Goal: Task Accomplishment & Management: Use online tool/utility

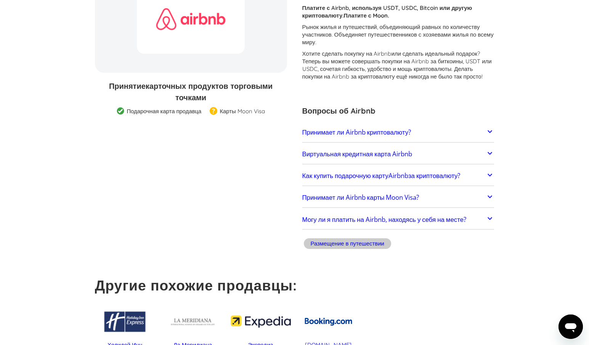
scroll to position [119, 0]
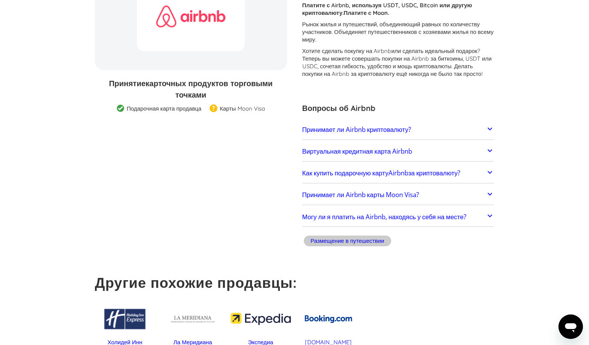
click at [478, 134] on link "Принимает ли Airbnb криптовалюту?" at bounding box center [399, 130] width 192 height 16
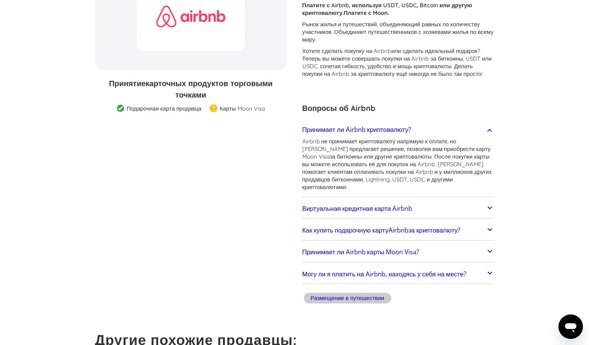
click at [481, 132] on link "Принимает ли Airbnb криптовалюту?" at bounding box center [399, 130] width 192 height 16
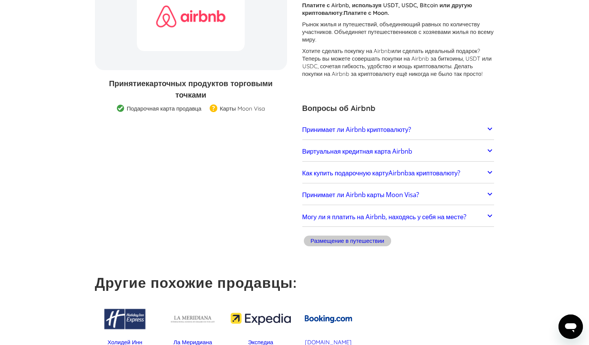
click at [473, 167] on link "Как купить подарочную карту Airbnb за криптовалюту?" at bounding box center [399, 173] width 192 height 16
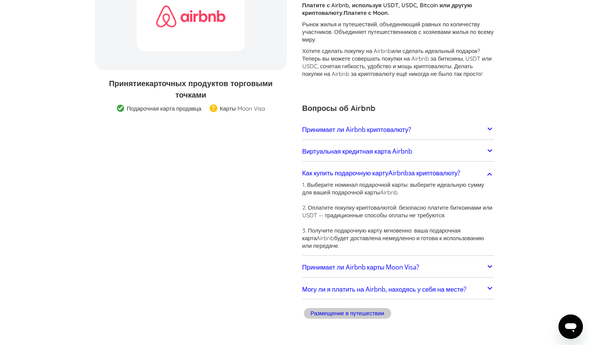
click at [473, 167] on link "Как купить подарочную карту Airbnb за криптовалюту?" at bounding box center [399, 173] width 192 height 16
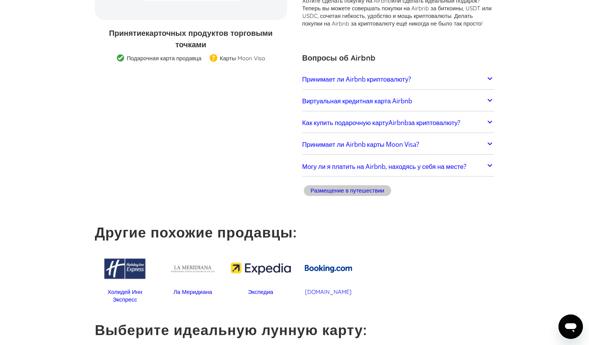
scroll to position [170, 0]
click at [481, 135] on div "Принимает ли Airbnb карты Moon Visa? Airbnb имеет опыт приема карт Moon X и 1X …" at bounding box center [399, 145] width 192 height 20
click at [463, 140] on link "Принимает ли Airbnb карты Moon Visa?" at bounding box center [399, 145] width 192 height 16
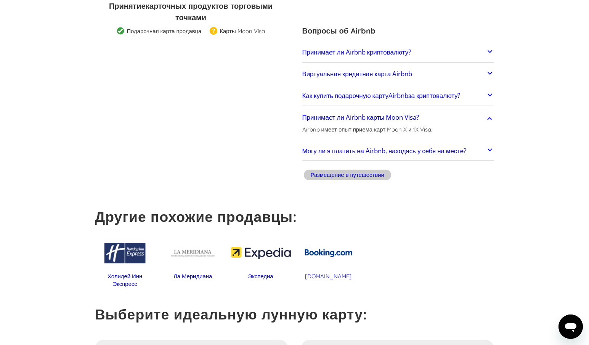
scroll to position [198, 0]
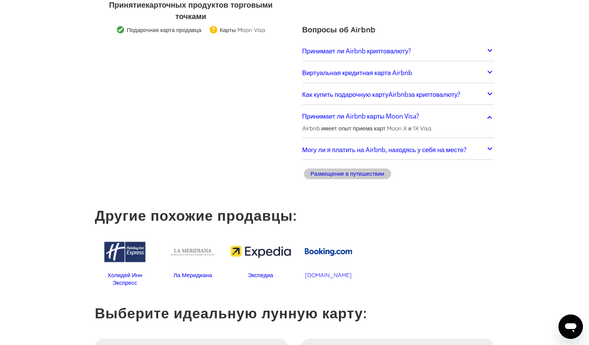
click at [462, 128] on div "Airbnb имеет опыт приема карт Moon X и 1X Visa. Оплата услуг Airbnb напрямую ка…" at bounding box center [399, 130] width 192 height 11
click at [491, 122] on link "Принимает ли Airbnb карты Moon Visa?" at bounding box center [399, 117] width 192 height 16
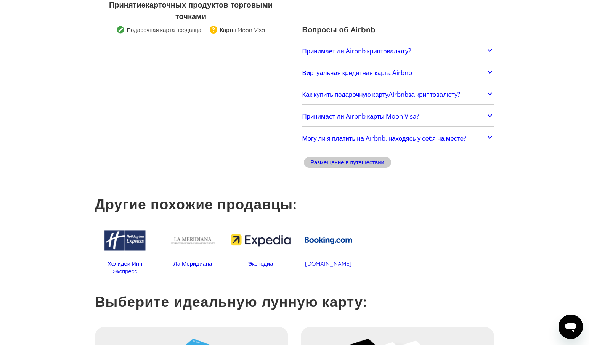
click at [476, 131] on link "Могу ли я платить на Airbnb, находясь у себя на месте?" at bounding box center [399, 138] width 192 height 16
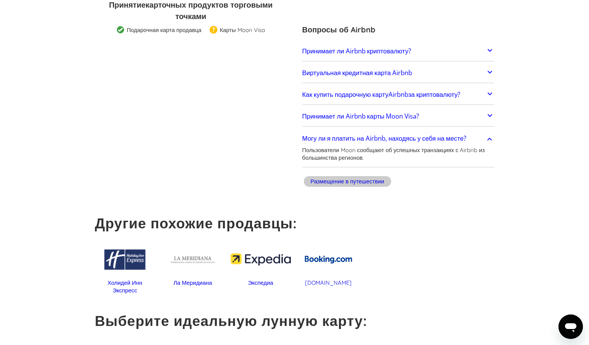
click at [460, 139] on font "Могу ли я платить на Airbnb, находясь у себя на месте?" at bounding box center [385, 138] width 164 height 9
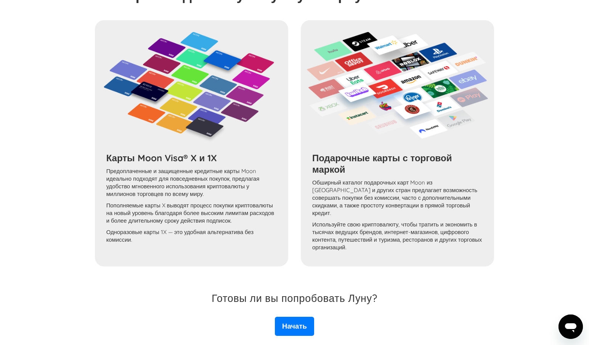
scroll to position [563, 0]
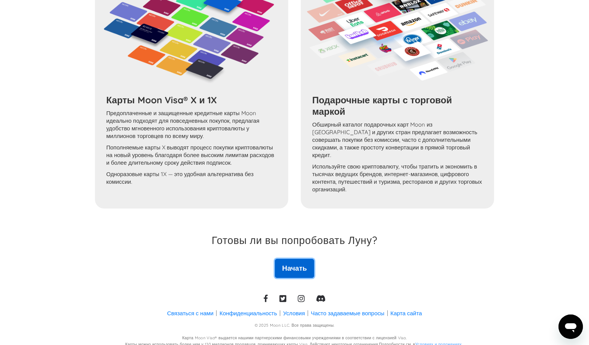
click at [295, 259] on link "Начать" at bounding box center [294, 268] width 39 height 19
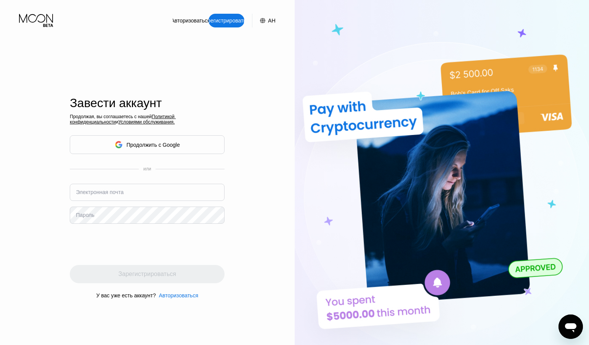
click at [188, 145] on div "Продолжить с Google" at bounding box center [147, 144] width 155 height 19
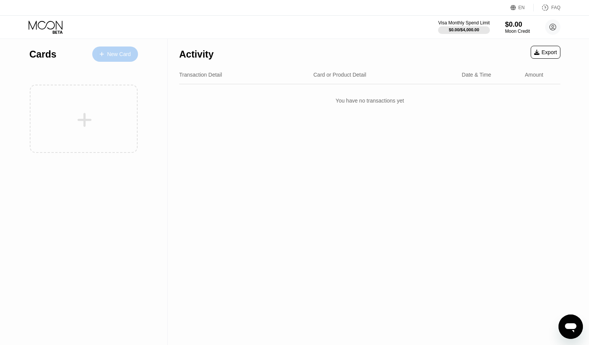
click at [130, 48] on div "New Card" at bounding box center [115, 54] width 46 height 15
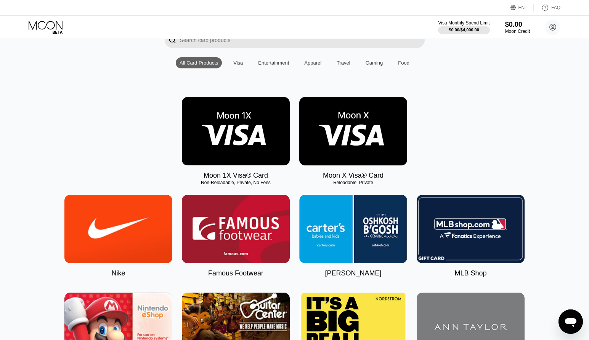
scroll to position [57, 0]
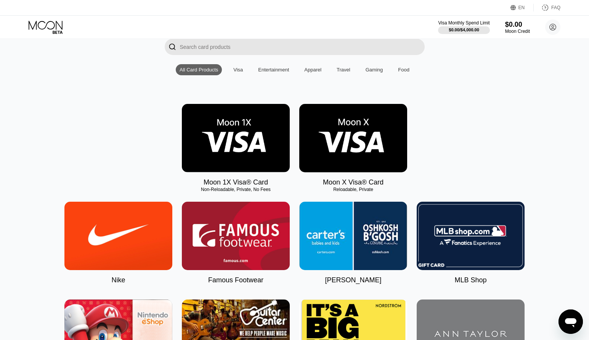
click at [243, 152] on img at bounding box center [236, 138] width 108 height 68
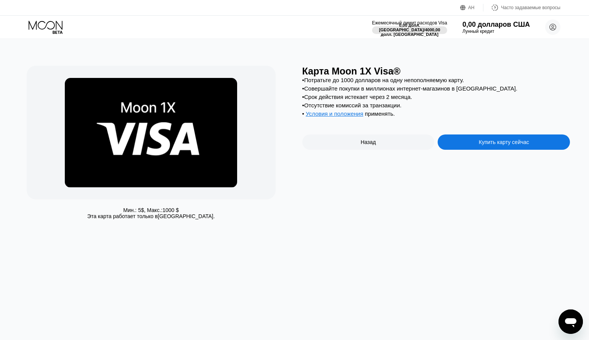
click at [354, 251] on div "Мин.: 5 $ , Макс.: 1000 $ Эта карта работает только в США. Карта Moon 1X Visa® …" at bounding box center [294, 189] width 595 height 301
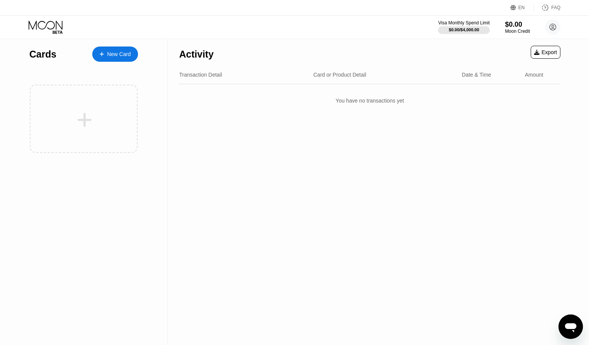
click at [121, 55] on div "New Card" at bounding box center [119, 54] width 24 height 6
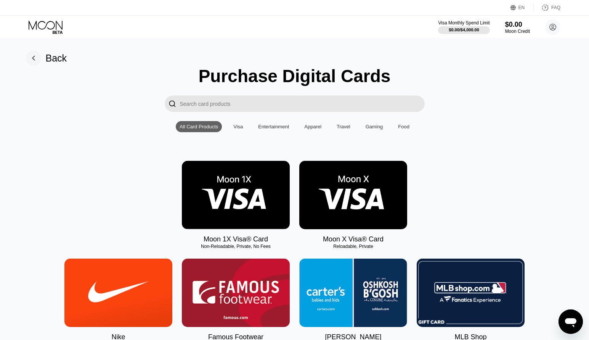
click at [238, 125] on div "Visa" at bounding box center [238, 126] width 17 height 11
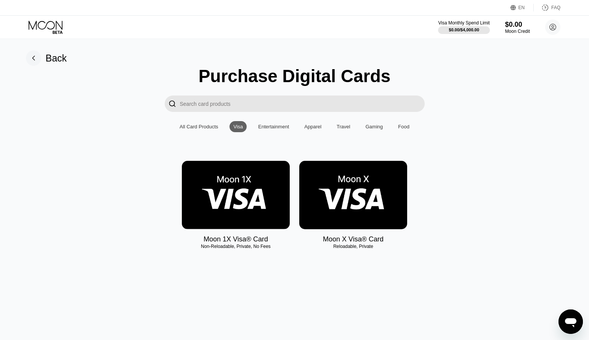
click at [212, 129] on div "All Card Products" at bounding box center [199, 127] width 39 height 6
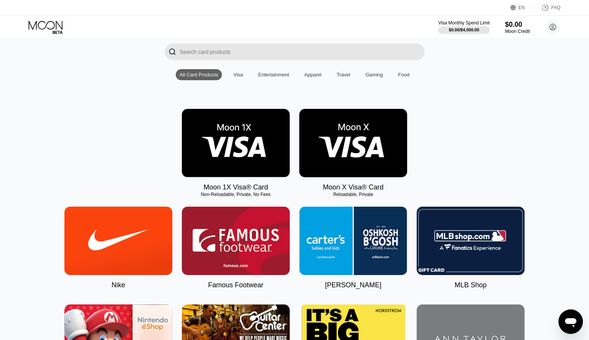
scroll to position [52, 0]
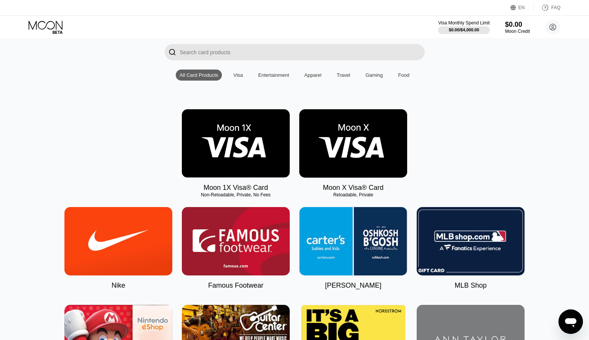
click at [518, 6] on div "EN" at bounding box center [515, 8] width 8 height 8
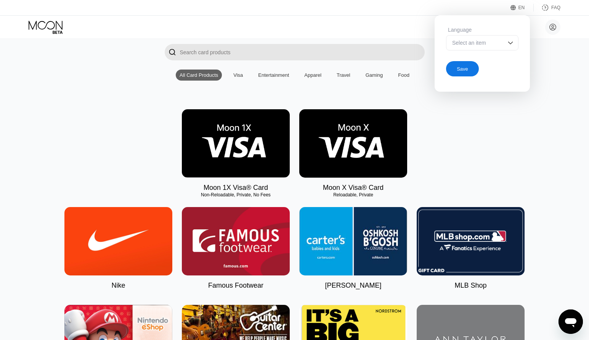
click at [487, 43] on div "Select an item" at bounding box center [477, 43] width 53 height 6
click at [493, 43] on div "Select an item" at bounding box center [477, 43] width 53 height 6
click at [495, 43] on div "Select an item" at bounding box center [477, 43] width 53 height 6
drag, startPoint x: 561, startPoint y: 58, endPoint x: 503, endPoint y: -3, distance: 83.9
click at [503, 0] on html "EN Language Select an item Save FAQ Иван Гамаюнов ivangamaunov852@gmail.com  H…" at bounding box center [294, 118] width 589 height 340
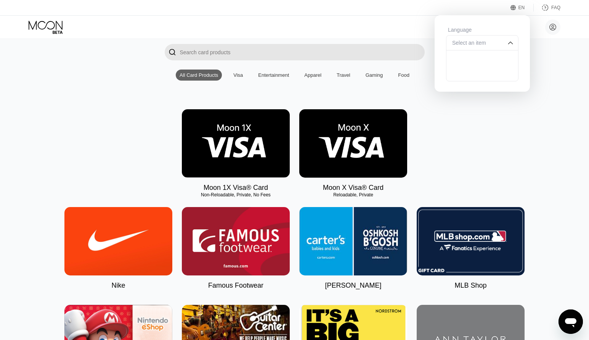
click at [554, 124] on div "Moon 1X Visa® Card Non-Reloadable, Private, No Fees Moon X Visa® Card Reloadabl…" at bounding box center [295, 150] width 572 height 82
click at [517, 8] on icon at bounding box center [514, 8] width 6 height 6
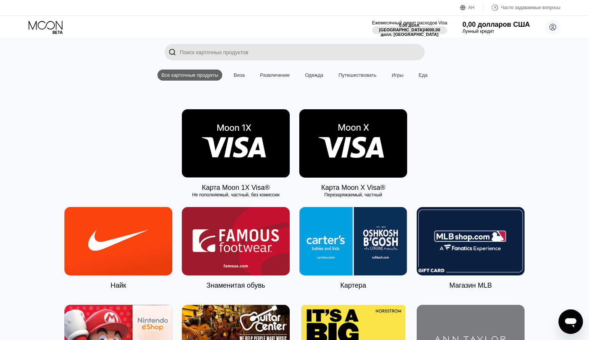
click at [497, 129] on div "Карта Moon 1X Visa® Не пополняемый, частный, без комиссии Карта Moon X Visa® Пе…" at bounding box center [295, 150] width 572 height 82
click at [242, 166] on img at bounding box center [236, 143] width 108 height 68
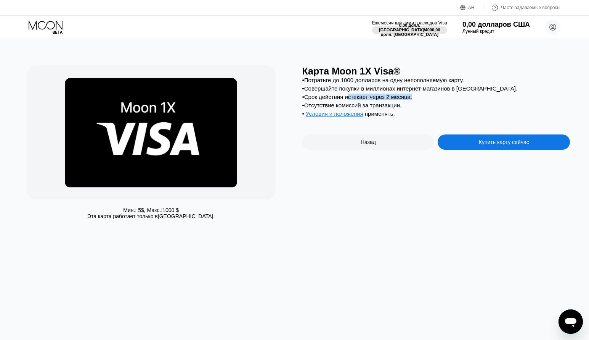
drag, startPoint x: 351, startPoint y: 99, endPoint x: 416, endPoint y: 101, distance: 65.6
click at [416, 100] on div "• Срок действия истекает через 2 месяца." at bounding box center [437, 96] width 268 height 6
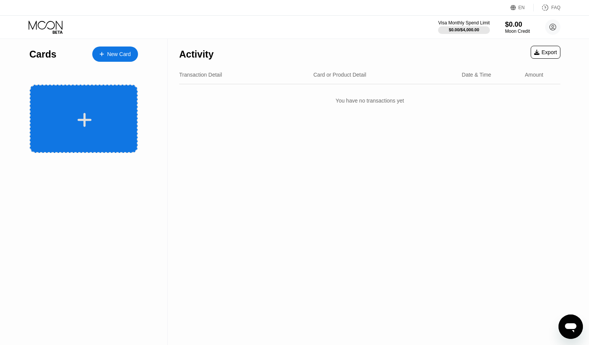
click at [98, 108] on div at bounding box center [84, 119] width 108 height 68
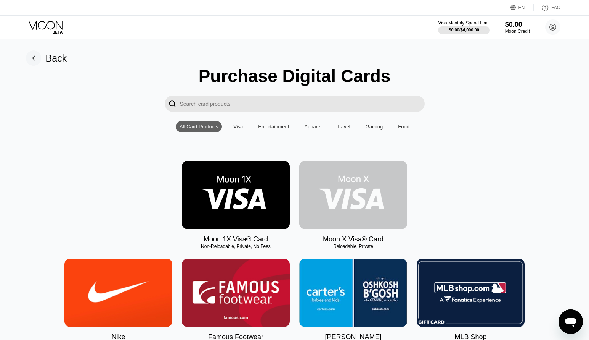
click at [356, 207] on img at bounding box center [353, 195] width 108 height 68
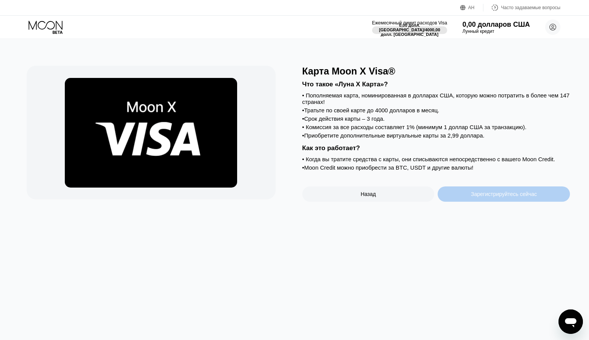
click at [495, 197] on font "Зарегистрируйтесь сейчас" at bounding box center [504, 194] width 66 height 6
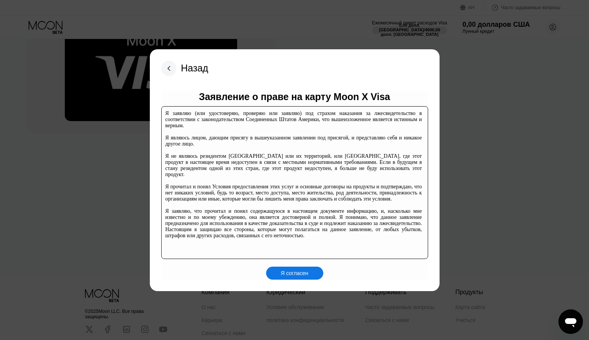
scroll to position [67, 0]
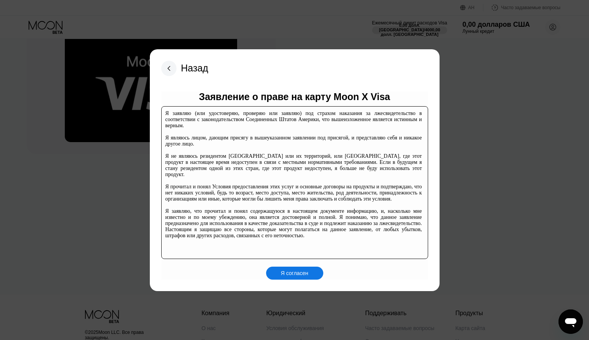
scroll to position [45, 0]
click at [298, 273] on font "Я согласен" at bounding box center [294, 273] width 27 height 6
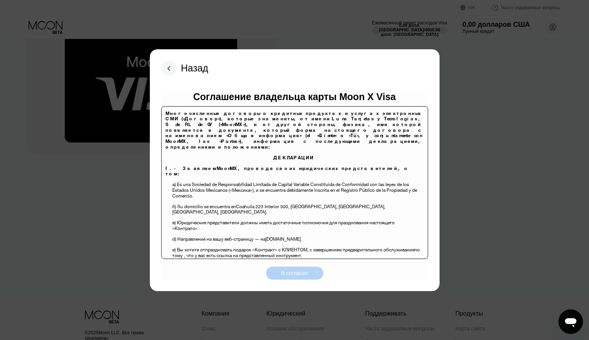
click at [299, 276] on font "Я согласен" at bounding box center [294, 273] width 27 height 6
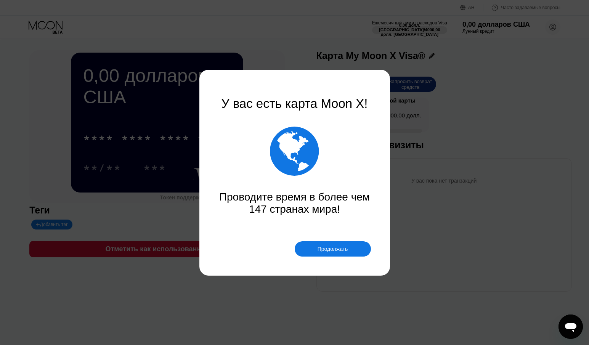
click at [329, 253] on div "Продолжать" at bounding box center [333, 248] width 76 height 15
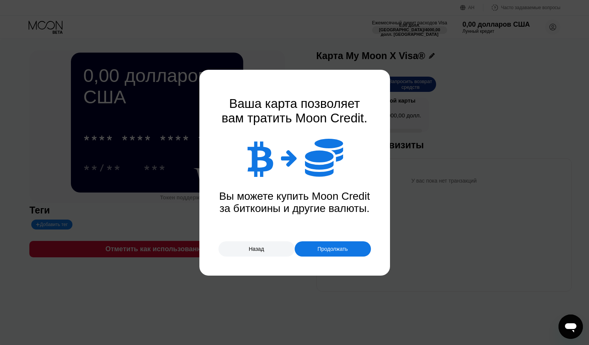
click at [337, 246] on font "Продолжать" at bounding box center [333, 249] width 31 height 6
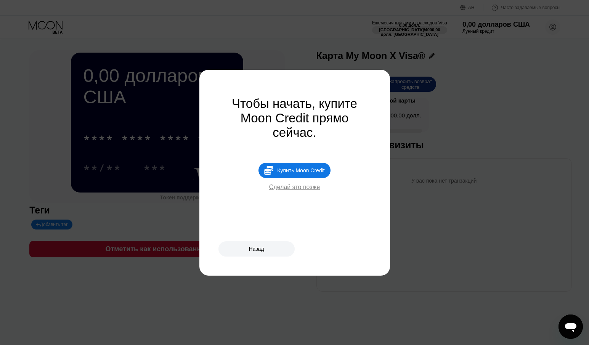
click at [314, 172] on div " Купить Moon Credit" at bounding box center [295, 170] width 72 height 15
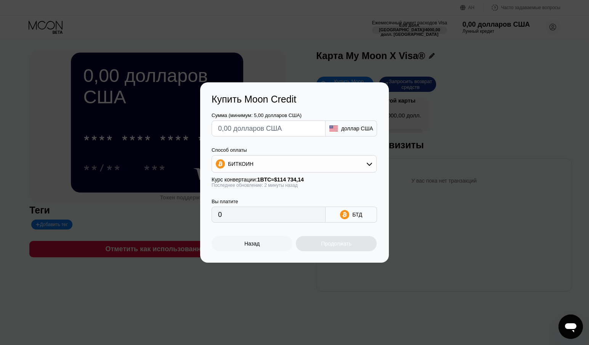
click at [297, 129] on input "text" at bounding box center [268, 128] width 101 height 15
click at [356, 217] on font "БТД" at bounding box center [357, 215] width 10 height 6
click at [359, 159] on div "БИТКОИН" at bounding box center [294, 163] width 164 height 15
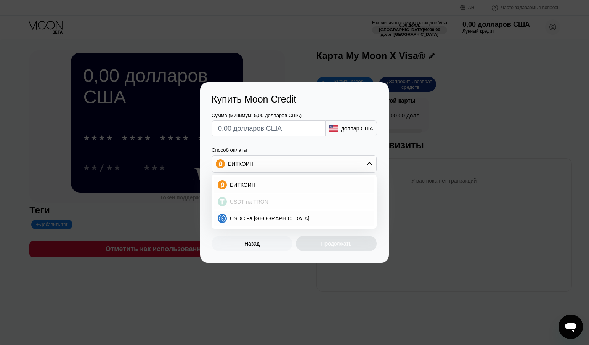
click at [253, 203] on font "USDT на TRON" at bounding box center [249, 202] width 39 height 6
type input "0.00"
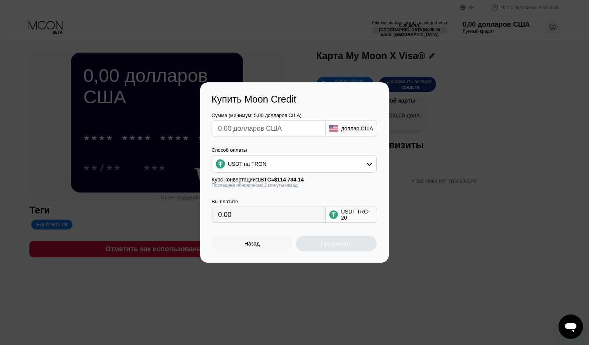
click at [286, 145] on div "Сумма (минимум: 5,00 долларов США) доллар США Способ оплаты USDT на TRON Курс к…" at bounding box center [295, 164] width 166 height 118
click at [282, 130] on input "text" at bounding box center [268, 128] width 101 height 15
click at [281, 144] on div "Сумма (минимум: 5,00 долларов США) доллар США Способ оплаты USDT на TRON Курс к…" at bounding box center [295, 164] width 166 height 118
click at [280, 127] on input "text" at bounding box center [268, 128] width 101 height 15
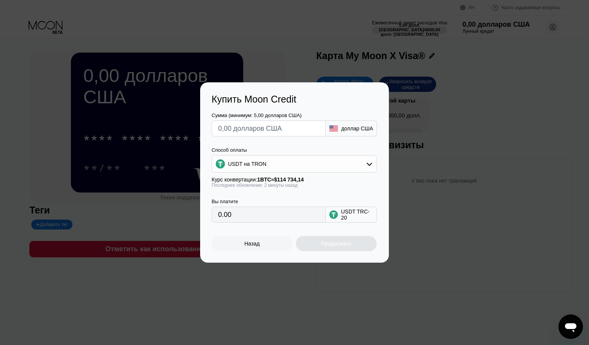
click at [322, 165] on div "USDT на TRON" at bounding box center [294, 163] width 164 height 15
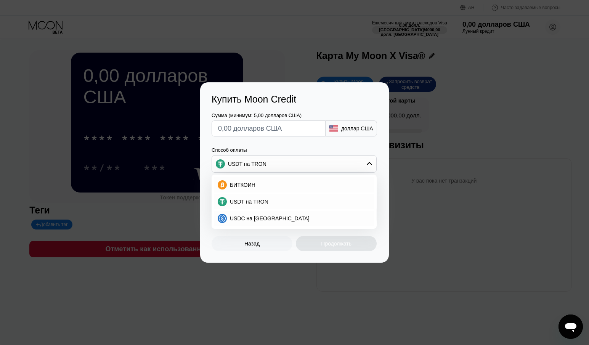
click at [330, 108] on div "Сумма (минимум: 5,00 долларов США) доллар США" at bounding box center [295, 121] width 166 height 32
click at [290, 149] on div "Способ оплаты" at bounding box center [294, 150] width 165 height 6
click at [344, 102] on div "Купить Moon Credit" at bounding box center [295, 99] width 166 height 11
click at [369, 167] on icon at bounding box center [370, 164] width 6 height 6
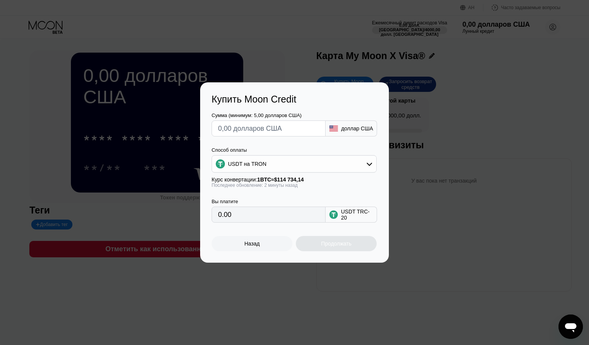
click at [345, 111] on div "Сумма (минимум: 5,00 долларов США) доллар США" at bounding box center [295, 121] width 166 height 32
click at [351, 131] on font "доллар США" at bounding box center [357, 129] width 32 height 6
click at [350, 115] on div "Сумма (минимум: 5,00 долларов США) доллар США" at bounding box center [295, 121] width 166 height 32
click at [299, 131] on input "text" at bounding box center [268, 128] width 101 height 15
type input "$5"
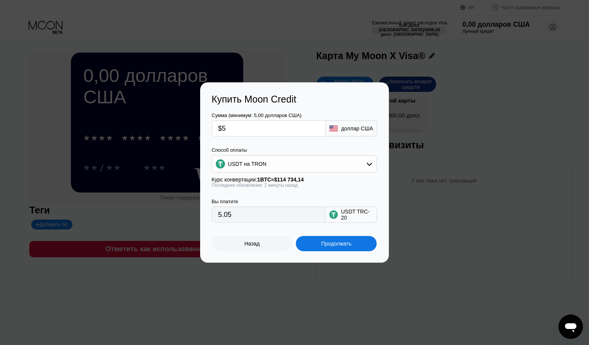
type input "5.05"
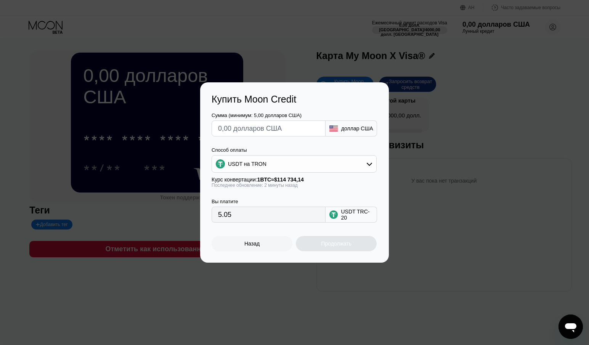
type input "0.00"
type input "$2"
type input "2.02"
type input "0.00"
type input "$5"
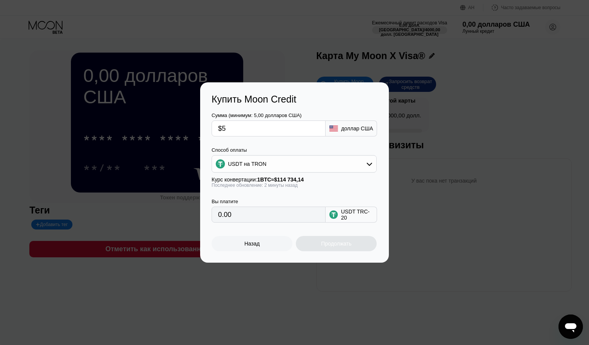
type input "5.05"
type input "$5"
click at [362, 160] on div "USDT на TRON" at bounding box center [294, 163] width 164 height 15
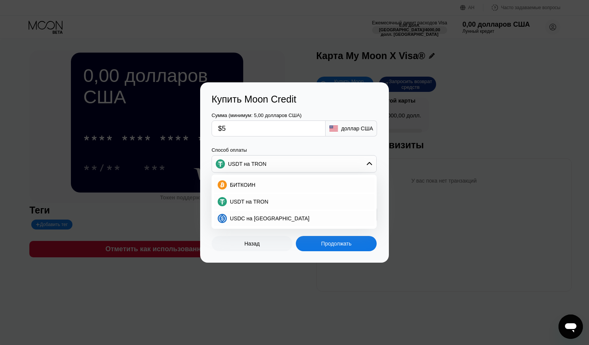
click at [332, 148] on div "Способ оплаты" at bounding box center [294, 150] width 165 height 6
click at [257, 201] on font "USDT на TRON" at bounding box center [249, 202] width 39 height 6
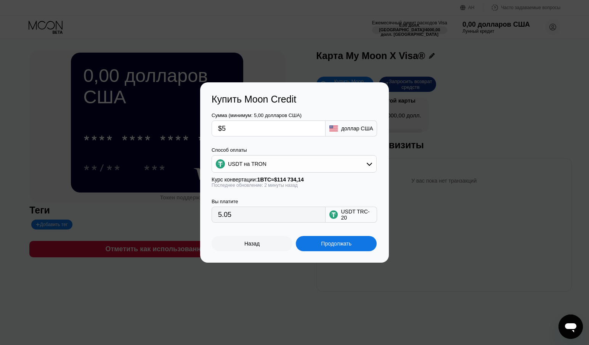
click at [338, 193] on div "Вы платите 5.05 USDT TRC-20" at bounding box center [295, 205] width 166 height 35
click at [367, 164] on icon at bounding box center [370, 164] width 6 height 6
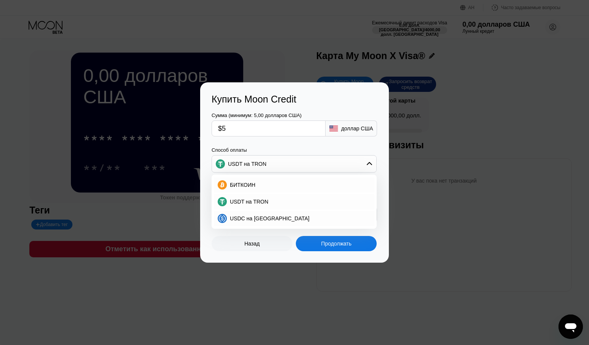
click at [330, 139] on div "Сумма (минимум: 5,00 долларов США) $5 доллар США Способ оплаты USDT на TRON БИТ…" at bounding box center [295, 164] width 166 height 118
click at [312, 163] on div "USDT на TRON" at bounding box center [294, 163] width 164 height 15
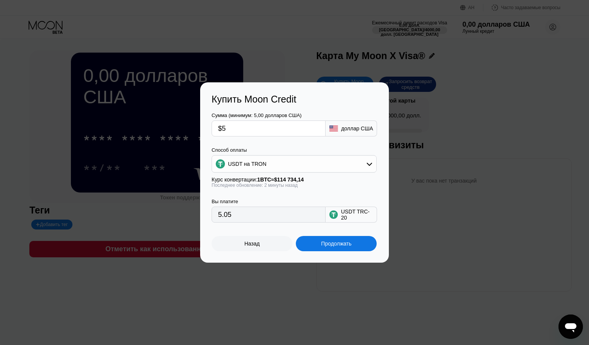
click at [346, 141] on div "Сумма (минимум: 5,00 долларов США) $5 доллар США Способ оплаты USDT на TRON Кур…" at bounding box center [295, 164] width 166 height 118
click at [324, 138] on div "Сумма (минимум: 5,00 долларов США) $5 доллар США Способ оплаты USDT на TRON Кур…" at bounding box center [295, 164] width 166 height 118
click at [328, 242] on div "Продолжать" at bounding box center [336, 243] width 81 height 15
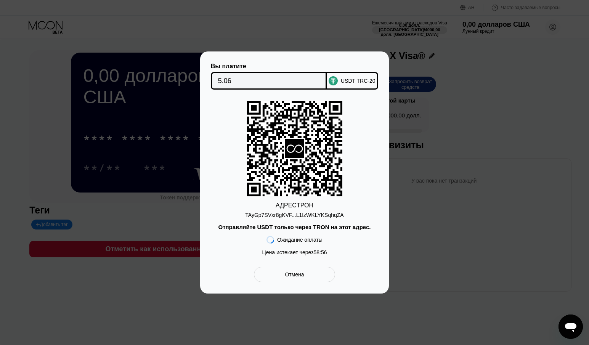
click at [573, 325] on icon "Открытое окно обмена сообщениями" at bounding box center [570, 328] width 11 height 9
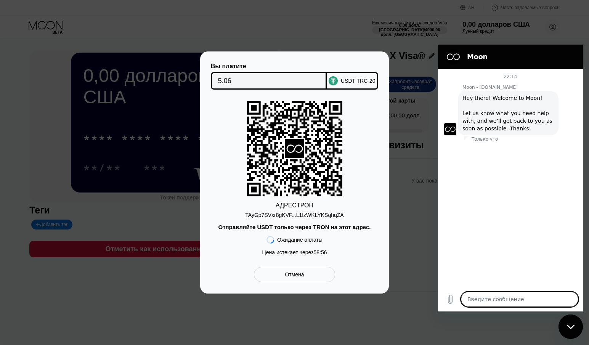
type textarea "x"
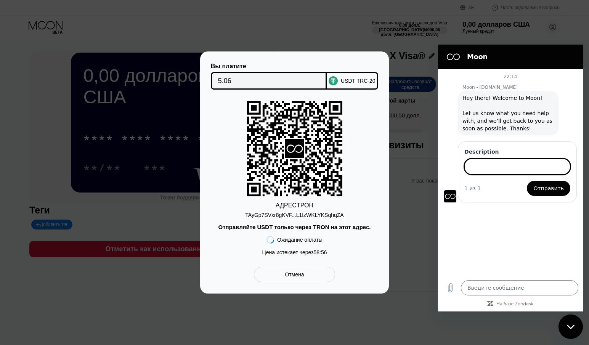
click at [509, 171] on input "Description" at bounding box center [518, 167] width 106 height 16
paste input "Hi! Please tell me, are these Russian cards accepted for payment on AirBnb?"
type input "Hi! Please tell me, are these Russian cards accepted for payment on AirBnb?"
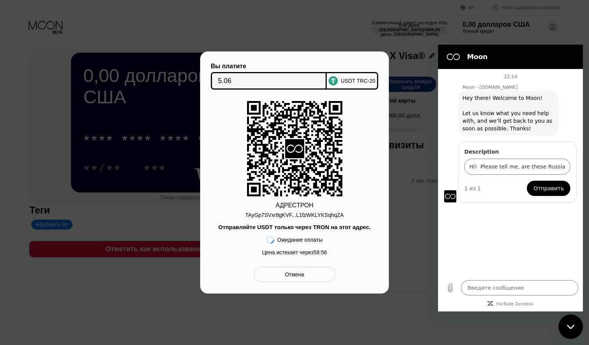
click at [549, 189] on span "Отправить" at bounding box center [549, 188] width 31 height 9
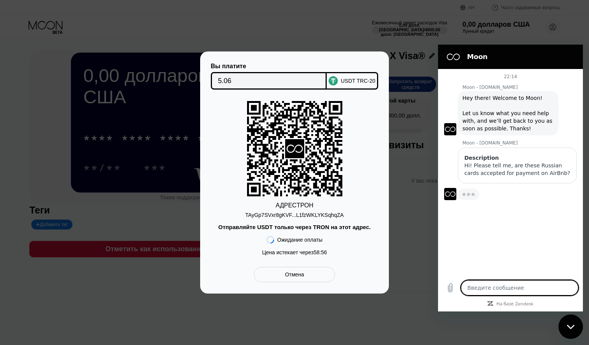
type textarea "x"
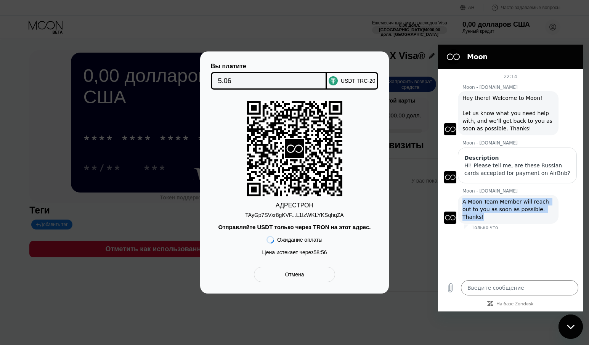
drag, startPoint x: 547, startPoint y: 209, endPoint x: 463, endPoint y: 202, distance: 84.6
click at [463, 202] on span "A Moon Team Member will reach out to you as soon as possible. Thanks!" at bounding box center [509, 209] width 92 height 23
click at [506, 287] on textarea at bounding box center [519, 287] width 117 height 15
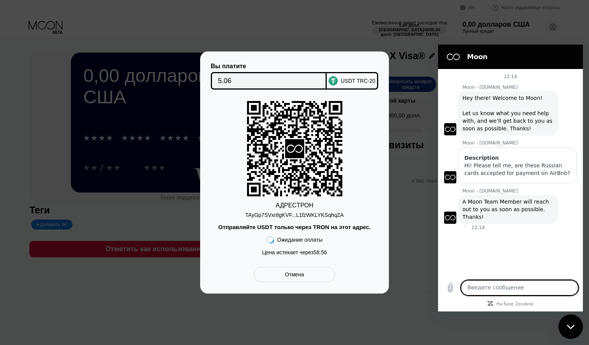
click at [522, 288] on textarea at bounding box center [519, 287] width 117 height 15
click at [546, 104] on span "Hey there! Welcome to Moon! Let us know what you need help with, and we’ll get …" at bounding box center [509, 113] width 92 height 38
click at [517, 283] on textarea at bounding box center [519, 287] width 117 height 15
